Goal: Task Accomplishment & Management: Manage account settings

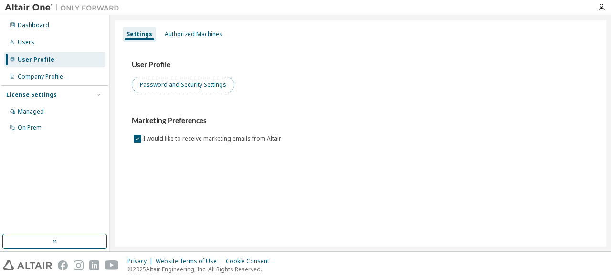
click at [182, 87] on button "Password and Security Settings" at bounding box center [183, 85] width 103 height 16
